Goal: Transaction & Acquisition: Book appointment/travel/reservation

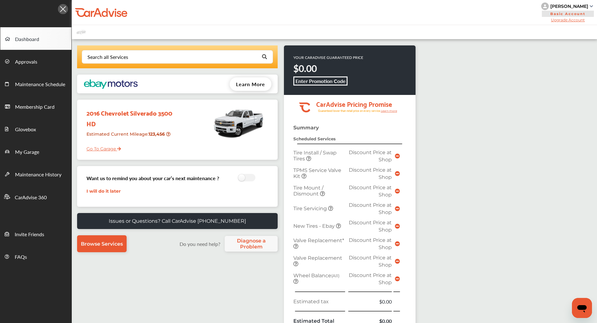
scroll to position [119, 0]
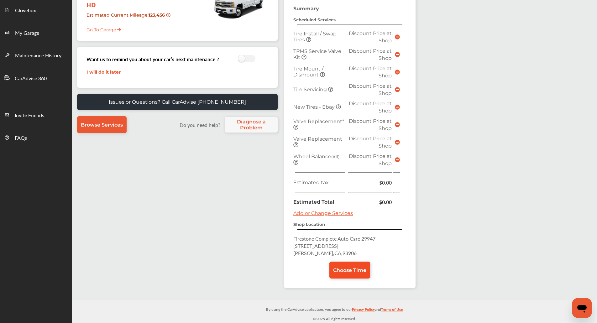
click at [350, 270] on span "Choose Time" at bounding box center [349, 270] width 33 height 6
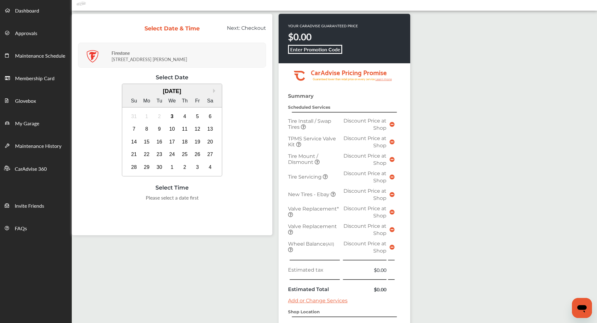
scroll to position [28, 0]
click at [147, 129] on div "8" at bounding box center [147, 129] width 10 height 10
click at [107, 200] on div "8:00 AM" at bounding box center [108, 199] width 29 height 11
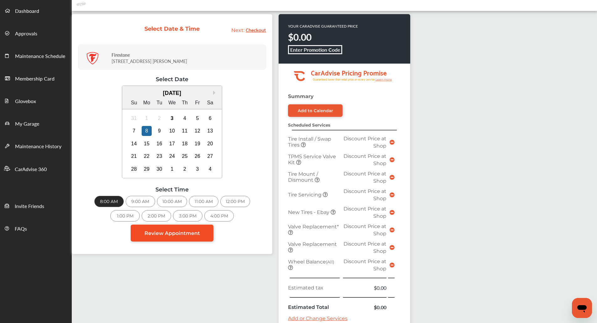
click at [168, 232] on span "Review Appointment" at bounding box center [171, 233] width 55 height 6
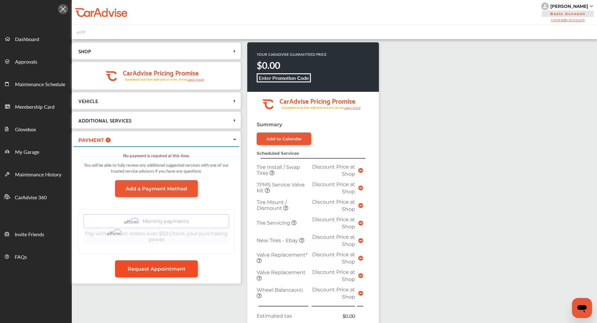
click at [163, 262] on link "Request Appointment" at bounding box center [156, 268] width 83 height 17
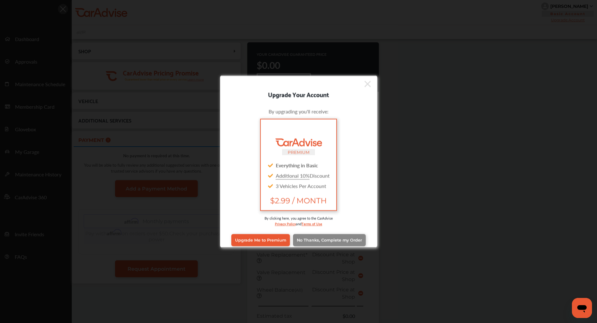
click at [334, 242] on span "No Thanks, Complete my Order" at bounding box center [329, 240] width 65 height 5
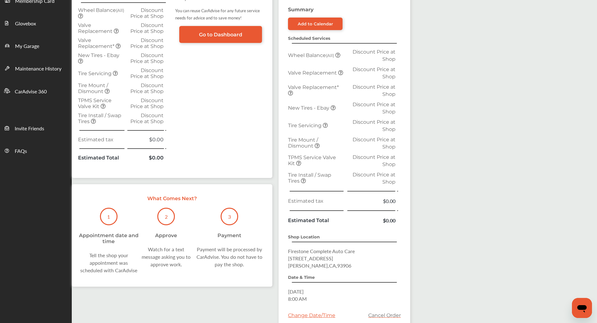
scroll to position [106, 0]
